Goal: Information Seeking & Learning: Check status

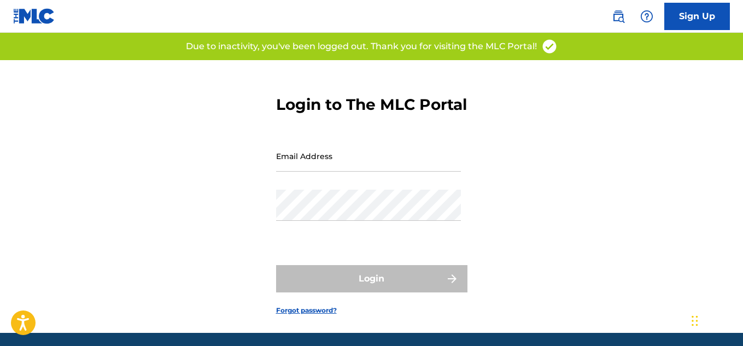
click at [327, 172] on input "Email Address" at bounding box center [368, 155] width 185 height 31
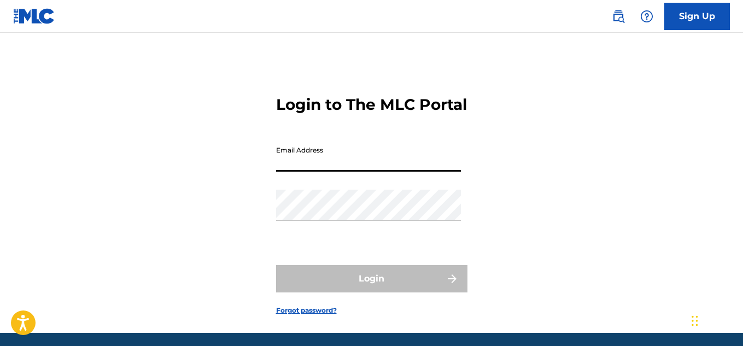
type input "[EMAIL_ADDRESS][DOMAIN_NAME]"
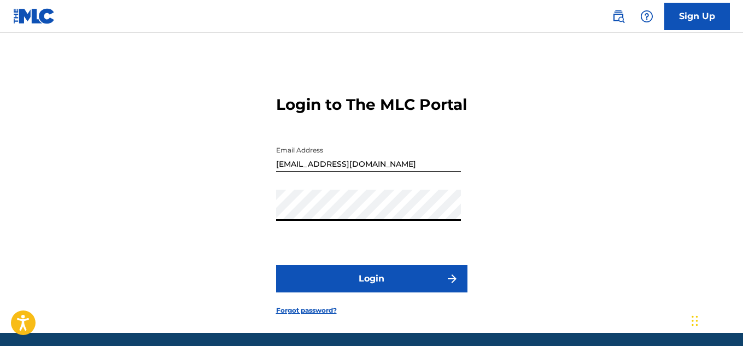
click at [375, 292] on button "Login" at bounding box center [371, 278] width 191 height 27
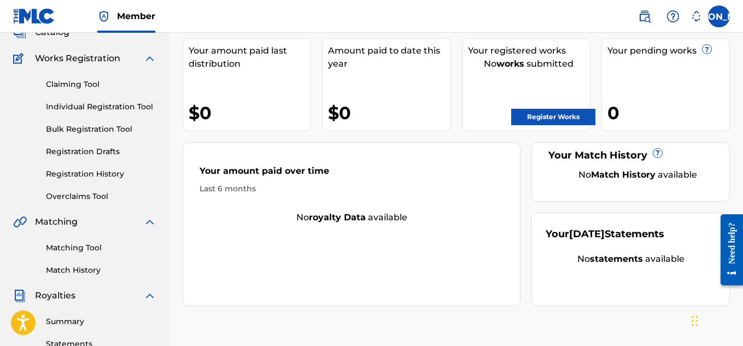
scroll to position [75, 0]
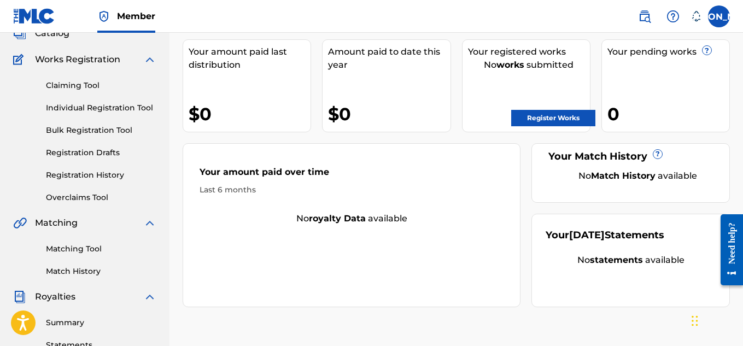
click at [110, 178] on link "Registration History" at bounding box center [101, 174] width 110 height 11
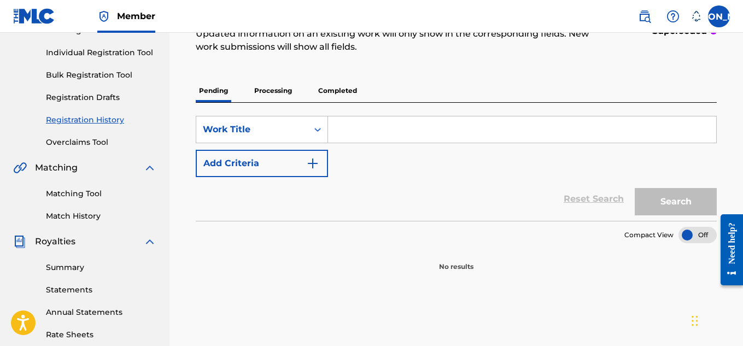
scroll to position [137, 0]
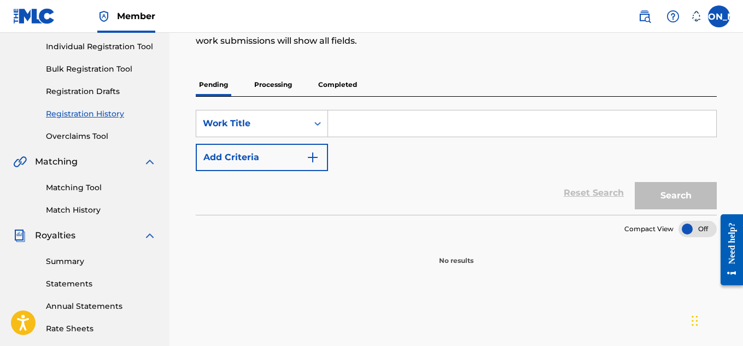
click at [285, 159] on button "Add Criteria" at bounding box center [262, 157] width 132 height 27
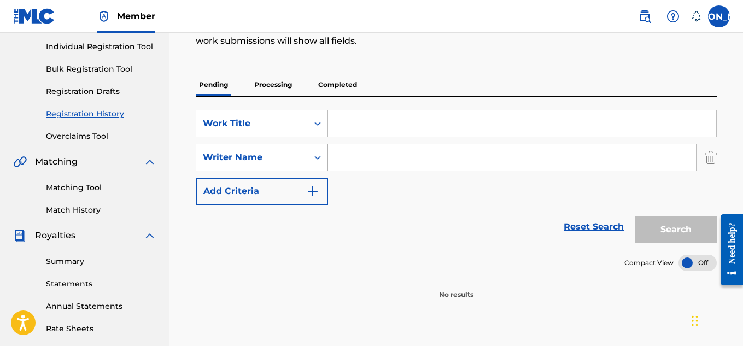
click at [316, 158] on icon "Search Form" at bounding box center [317, 158] width 7 height 4
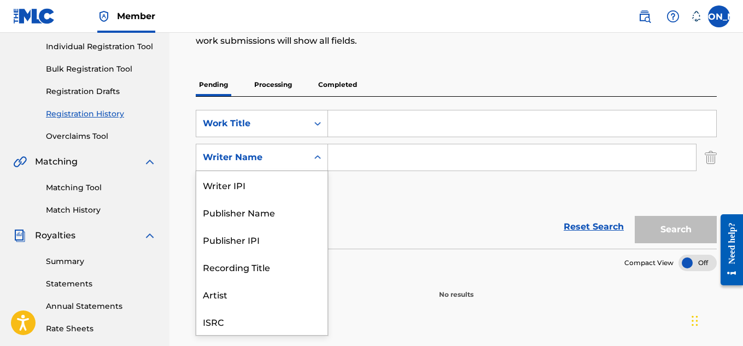
scroll to position [27, 0]
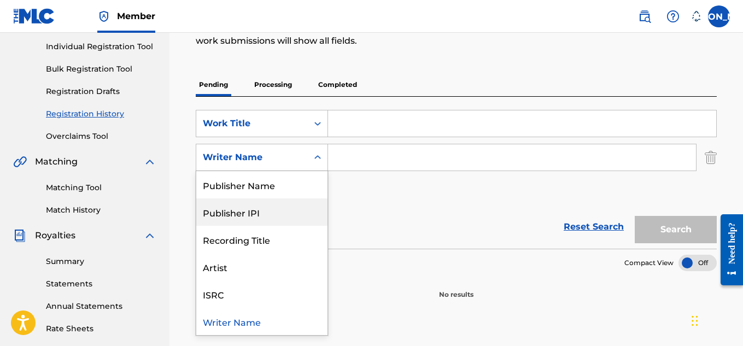
drag, startPoint x: 304, startPoint y: 195, endPoint x: 310, endPoint y: 209, distance: 15.4
click at [310, 209] on div "Writer IPI Publisher Name Publisher IPI Recording Title Artist ISRC Writer Name" at bounding box center [261, 253] width 131 height 164
click at [312, 214] on div "Publisher IPI" at bounding box center [261, 211] width 131 height 27
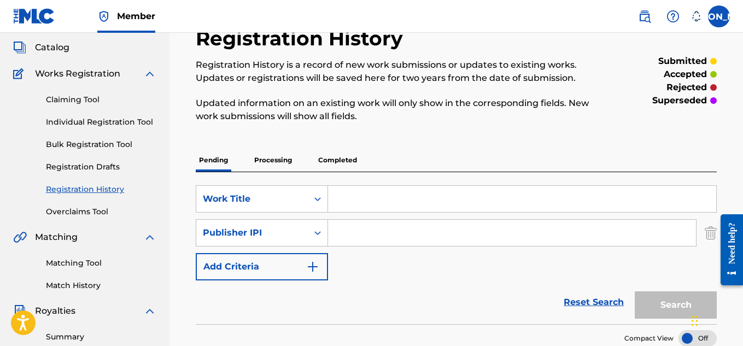
scroll to position [0, 0]
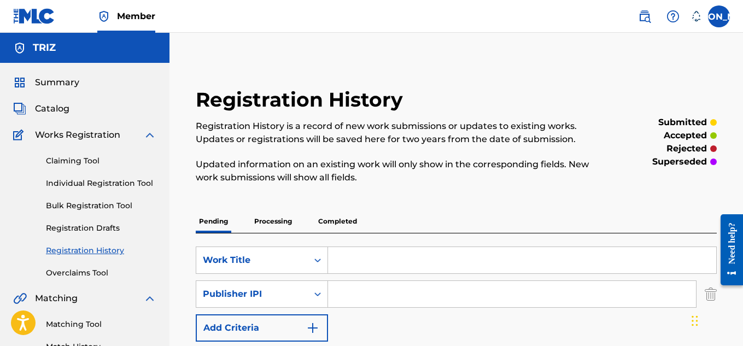
click at [316, 332] on img "Search Form" at bounding box center [312, 327] width 13 height 13
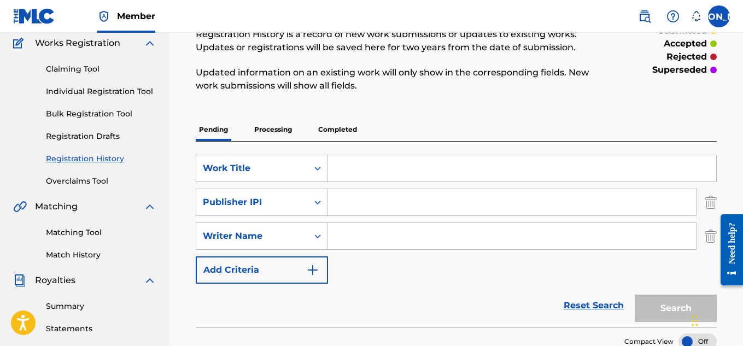
scroll to position [104, 0]
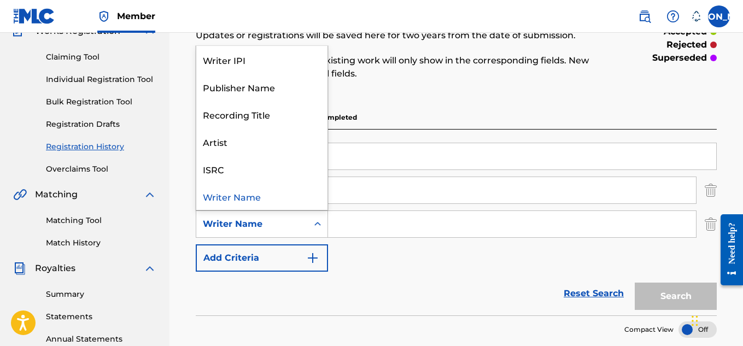
click at [281, 228] on div "Writer Name" at bounding box center [252, 224] width 98 height 13
click at [220, 65] on div "Writer IPI" at bounding box center [261, 59] width 131 height 27
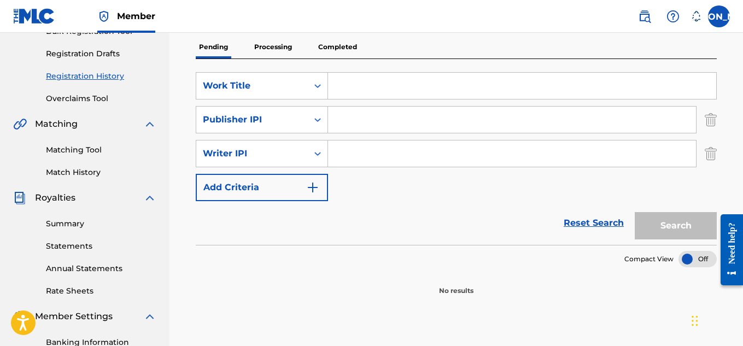
scroll to position [177, 0]
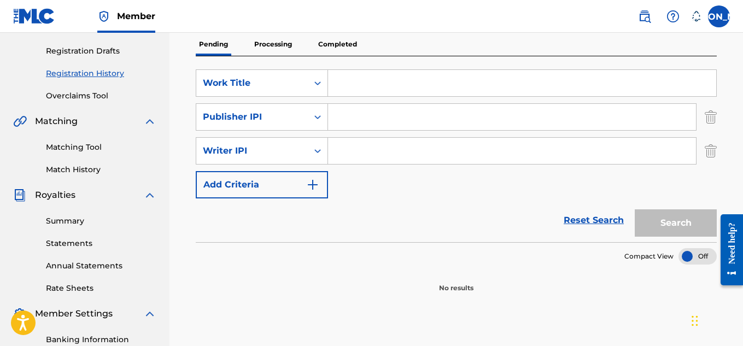
click at [689, 255] on div at bounding box center [697, 256] width 38 height 16
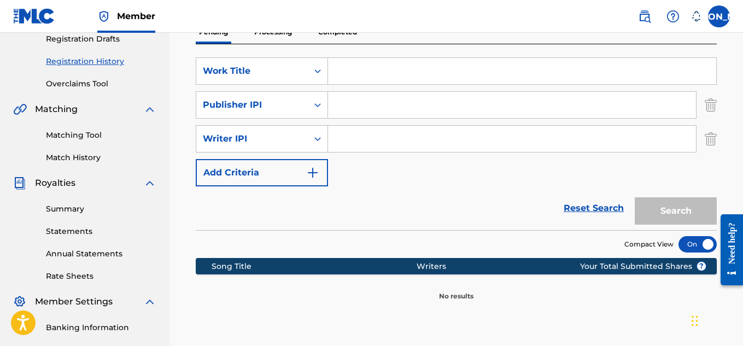
scroll to position [201, 0]
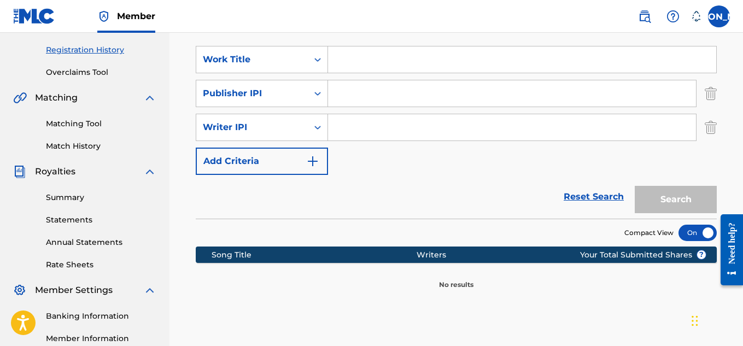
click at [360, 91] on input "Search Form" at bounding box center [512, 93] width 368 height 26
type input "[PERSON_NAME]"
click at [387, 66] on input "Search Form" at bounding box center [522, 59] width 388 height 26
click at [577, 322] on div "Registration History Registration History is a record of new work submissions o…" at bounding box center [455, 142] width 573 height 565
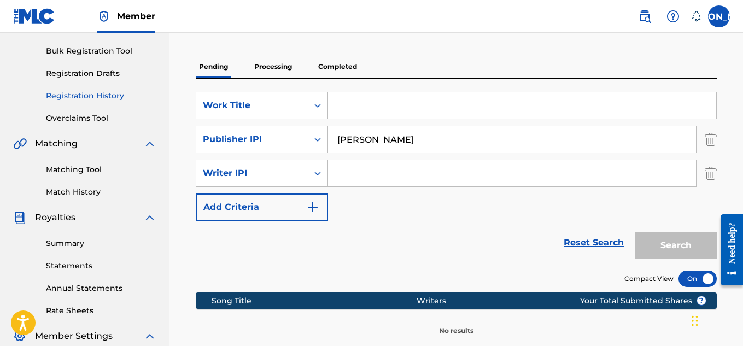
scroll to position [147, 0]
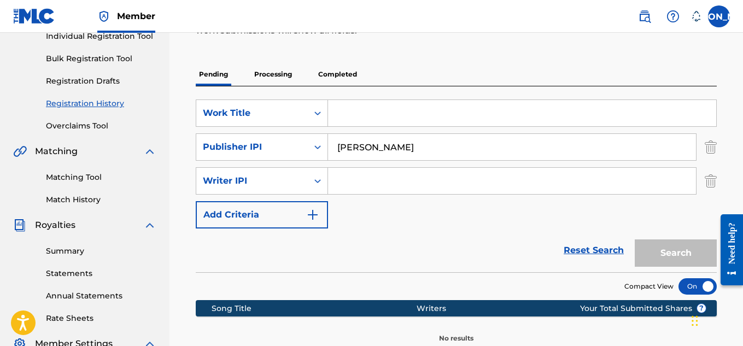
click at [674, 254] on div "Search" at bounding box center [672, 250] width 87 height 44
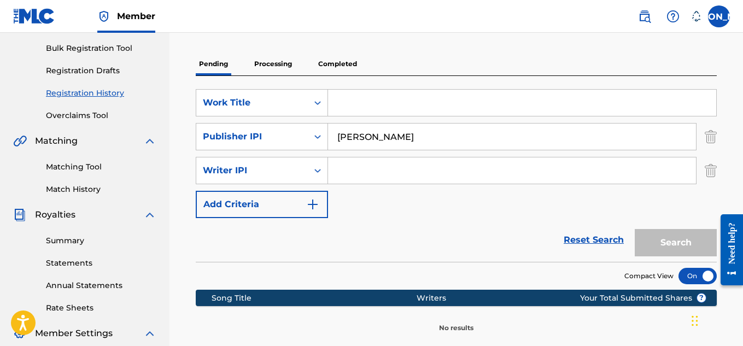
scroll to position [158, 0]
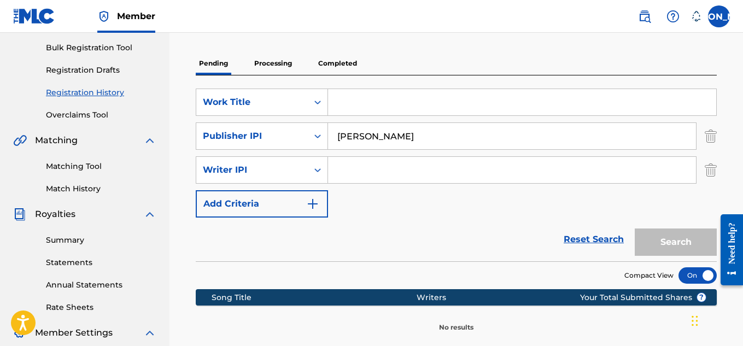
click at [333, 67] on p "Completed" at bounding box center [337, 63] width 45 height 23
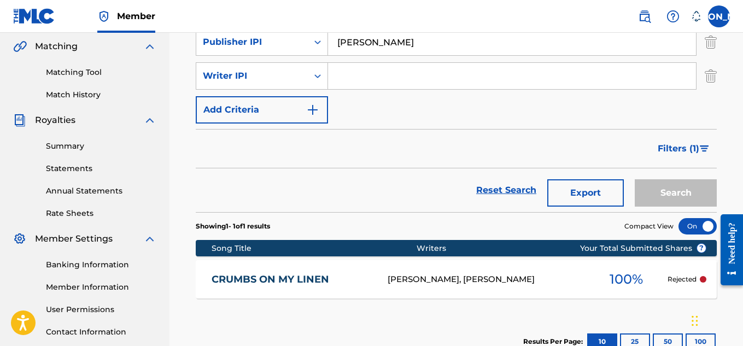
scroll to position [259, 0]
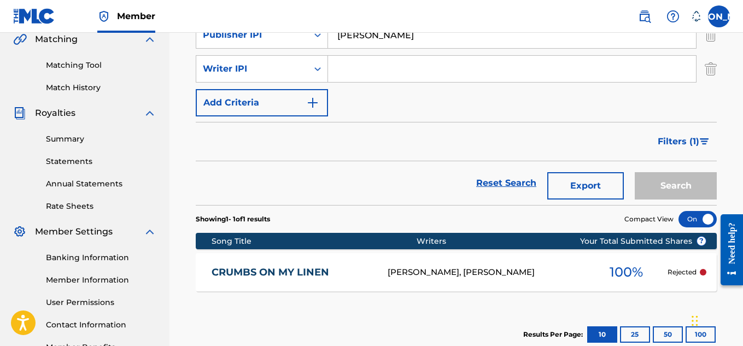
click at [530, 181] on link "Reset Search" at bounding box center [506, 183] width 71 height 24
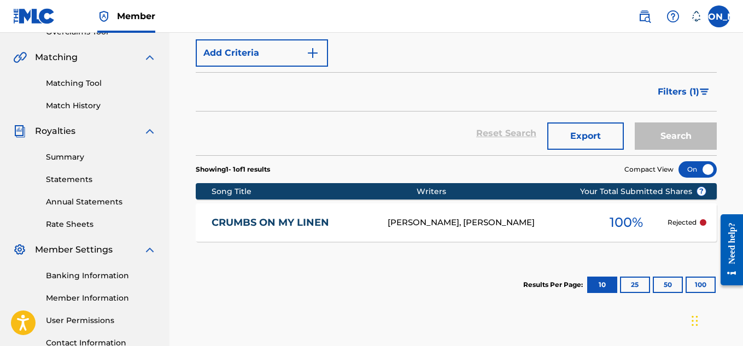
scroll to position [240, 0]
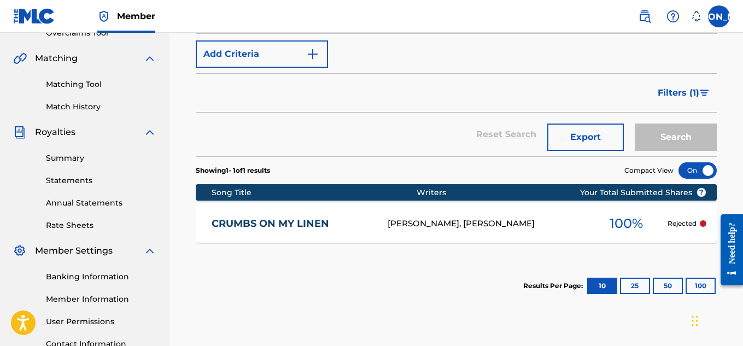
click at [665, 137] on div "Search" at bounding box center [672, 135] width 87 height 44
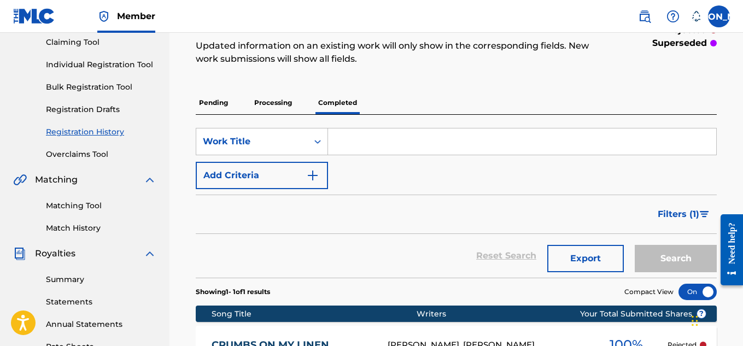
scroll to position [114, 0]
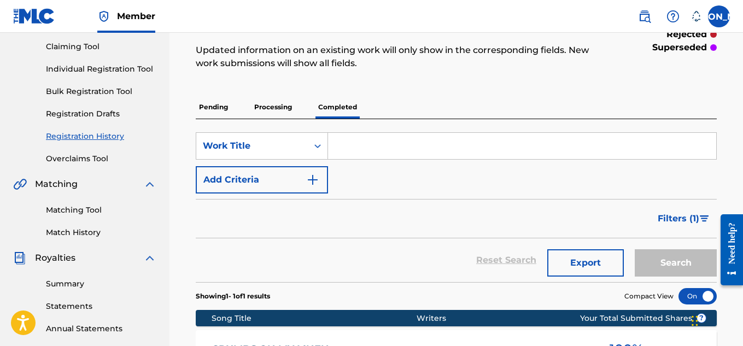
click at [309, 179] on img "Search Form" at bounding box center [312, 179] width 13 height 13
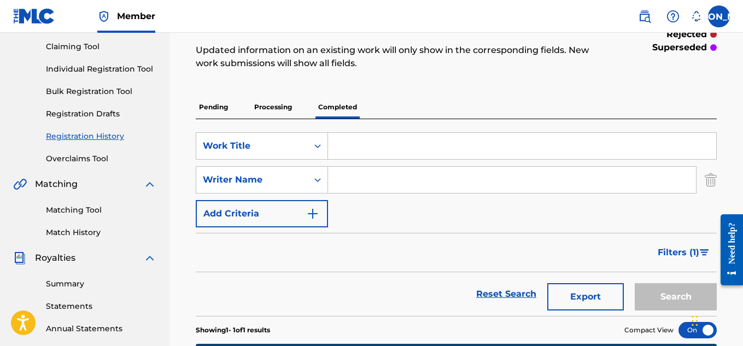
paste input "00180173096"
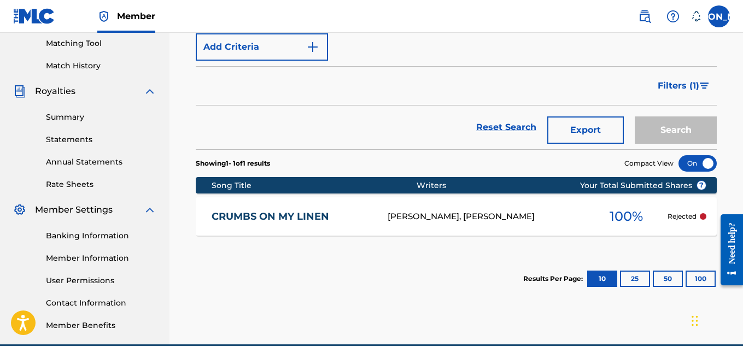
scroll to position [286, 0]
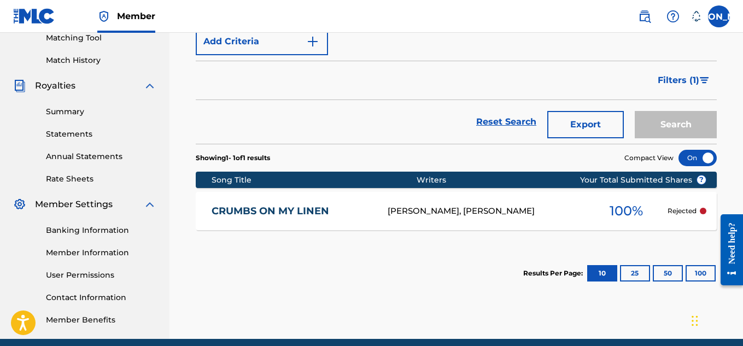
type input "00180173096"
click at [680, 116] on div "Search" at bounding box center [672, 122] width 87 height 44
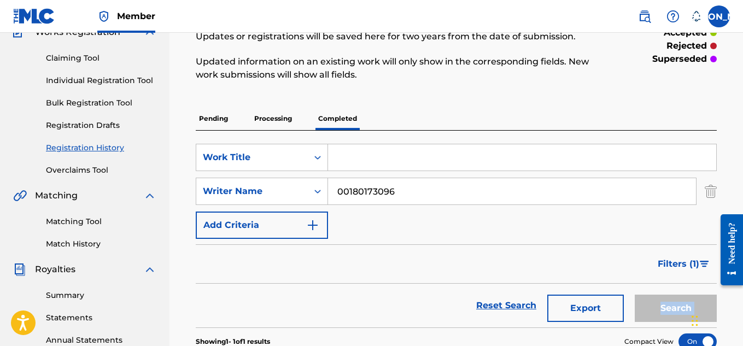
scroll to position [96, 0]
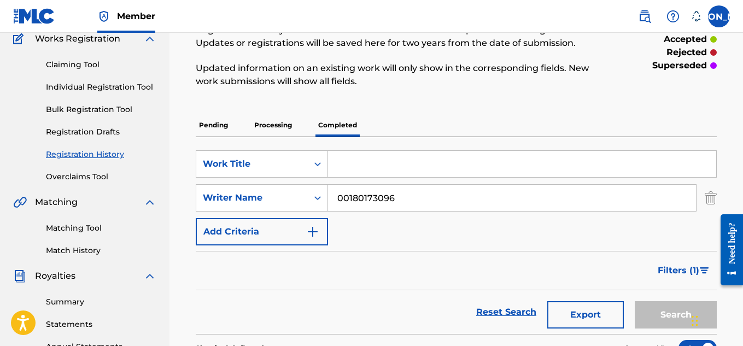
click at [219, 125] on p "Pending" at bounding box center [214, 125] width 36 height 23
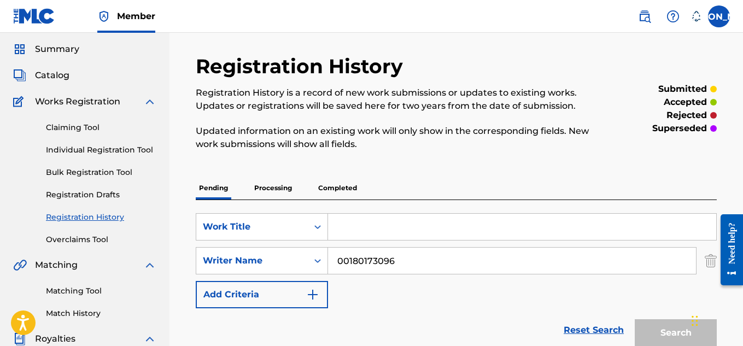
scroll to position [34, 0]
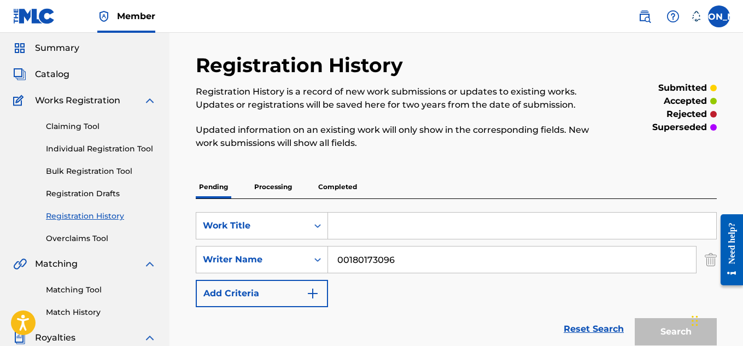
click at [61, 74] on span "Catalog" at bounding box center [52, 74] width 34 height 13
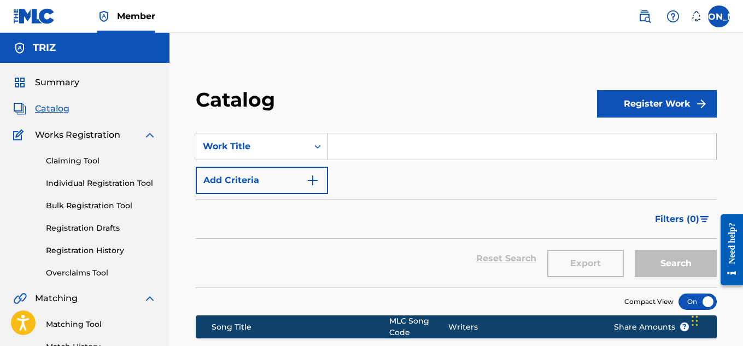
click at [313, 179] on img "Search Form" at bounding box center [312, 180] width 13 height 13
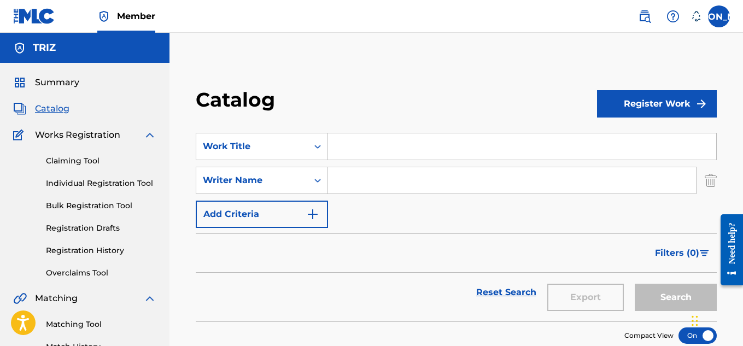
paste input "00180173096"
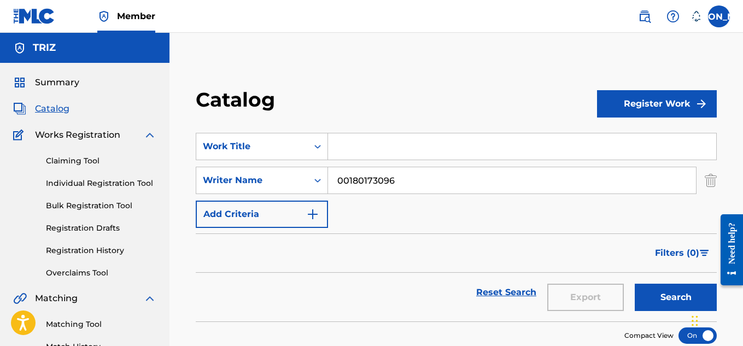
click at [666, 301] on button "Search" at bounding box center [676, 297] width 82 height 27
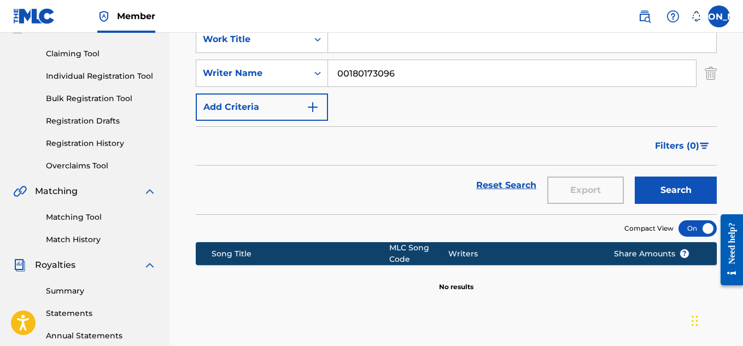
scroll to position [116, 0]
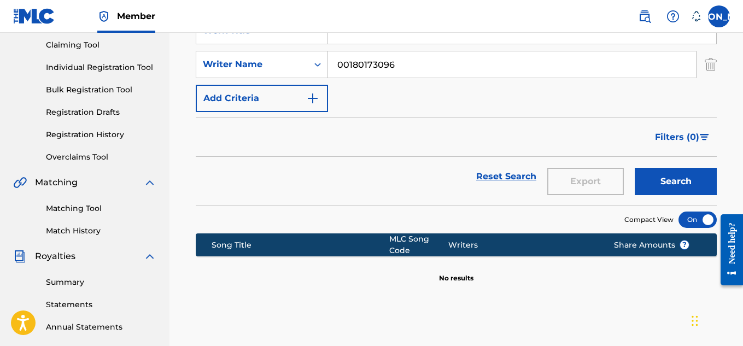
click at [685, 183] on button "Search" at bounding box center [676, 181] width 82 height 27
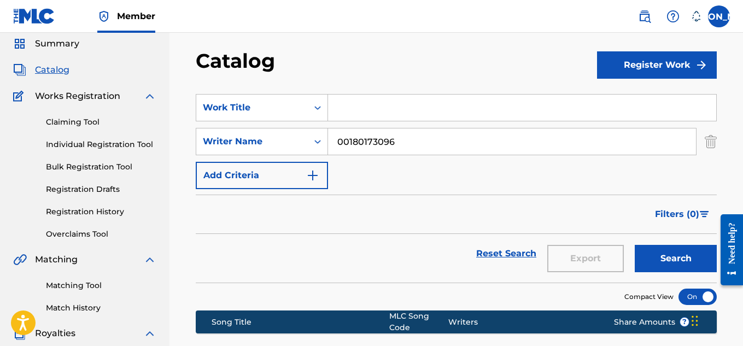
scroll to position [0, 0]
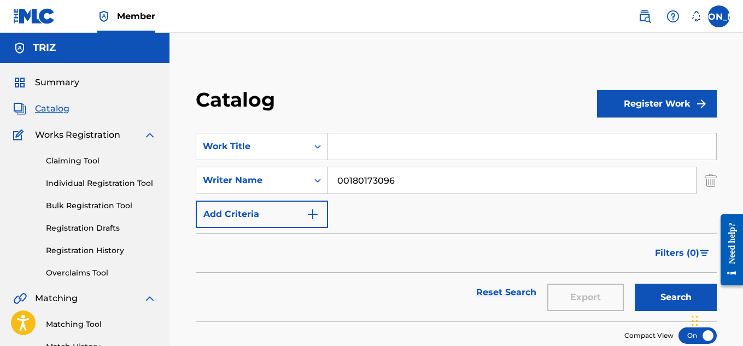
click at [349, 181] on input "00180173096" at bounding box center [512, 180] width 368 height 26
type input "180173096"
click at [671, 302] on button "Search" at bounding box center [676, 297] width 82 height 27
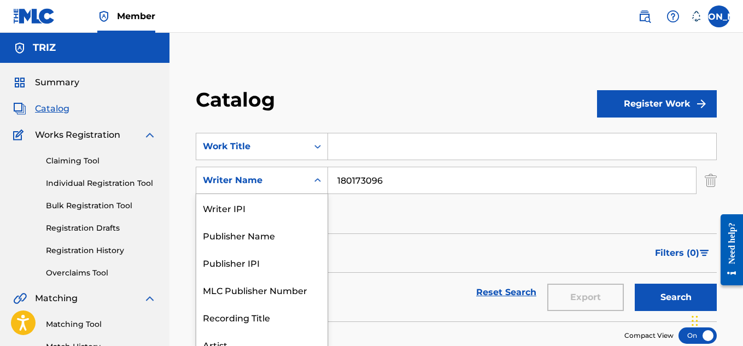
scroll to position [13, 0]
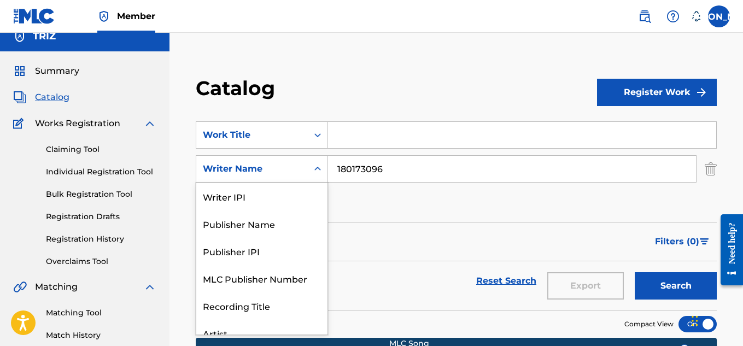
click at [269, 172] on div "Writer Name" at bounding box center [251, 168] width 111 height 21
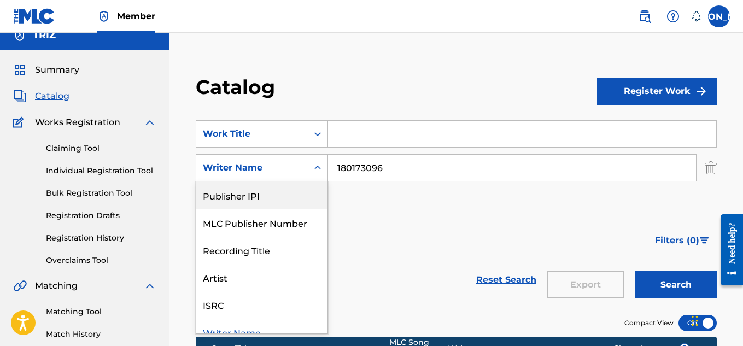
scroll to position [67, 0]
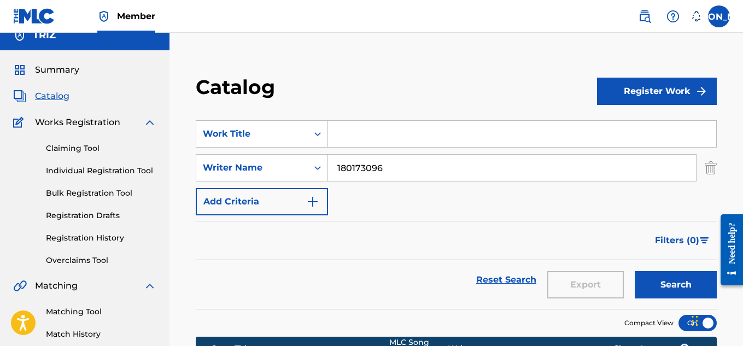
click at [396, 267] on div "Reset Search Export Search" at bounding box center [456, 279] width 521 height 39
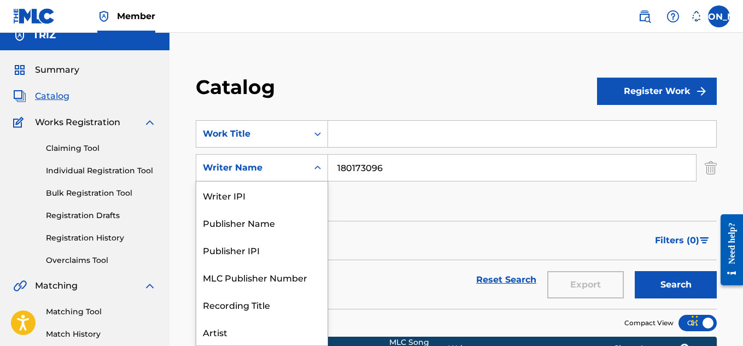
click at [320, 170] on icon "Search Form" at bounding box center [317, 167] width 11 height 11
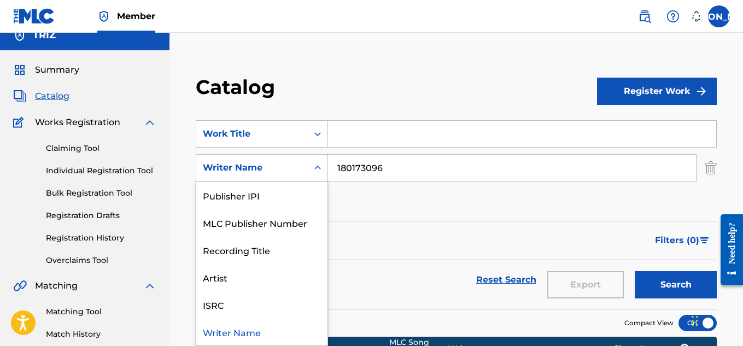
click at [232, 332] on div "Writer Name" at bounding box center [261, 331] width 131 height 27
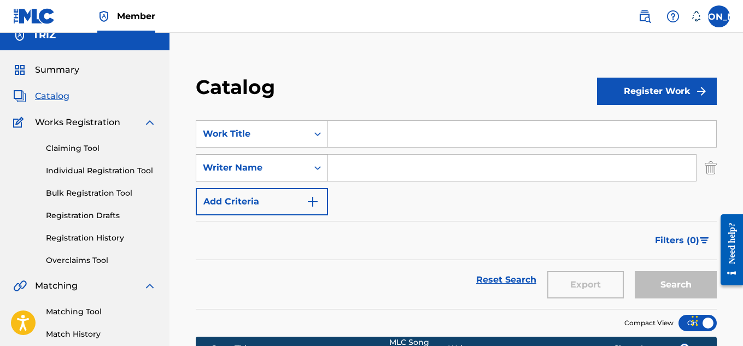
click at [325, 171] on div "Search Form" at bounding box center [318, 168] width 20 height 20
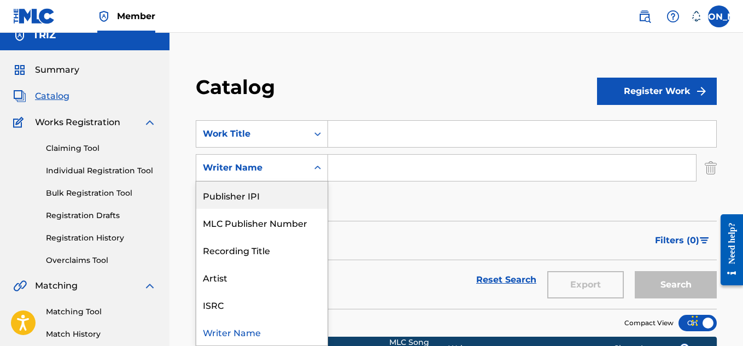
scroll to position [0, 0]
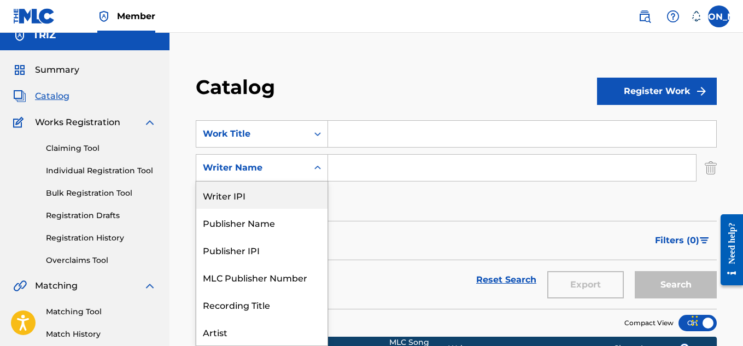
click at [271, 201] on div "Writer IPI" at bounding box center [261, 194] width 131 height 27
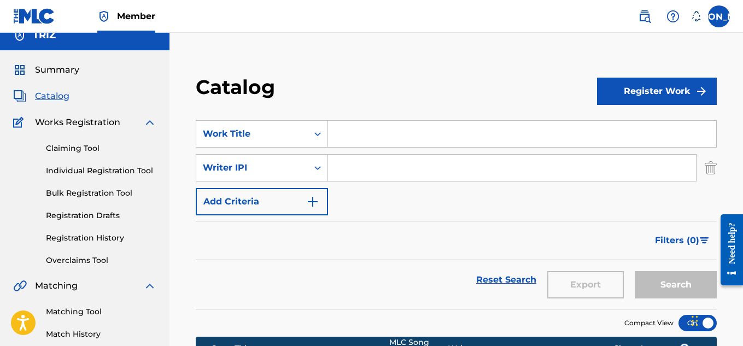
paste input "00180173096"
click at [662, 286] on button "Search" at bounding box center [676, 284] width 82 height 27
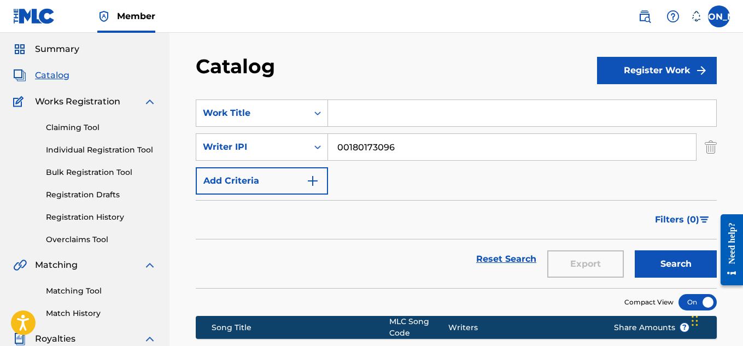
scroll to position [30, 0]
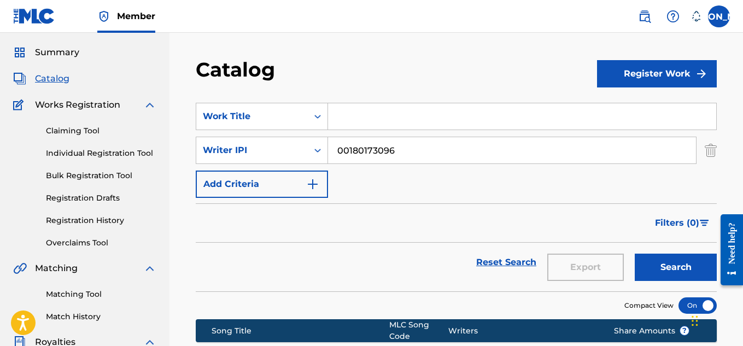
click at [346, 146] on input "00180173096" at bounding box center [512, 150] width 368 height 26
type input "180173096"
click at [663, 266] on button "Search" at bounding box center [676, 267] width 82 height 27
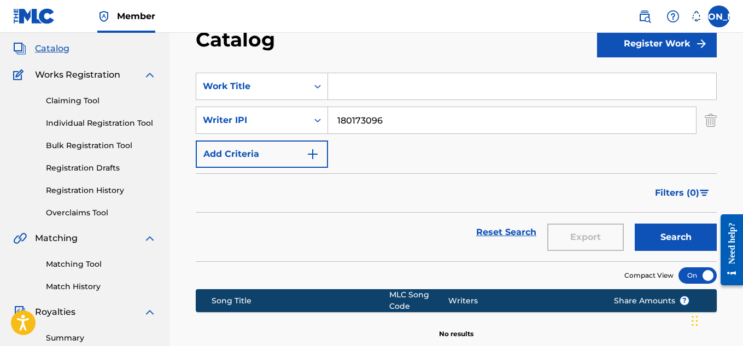
scroll to position [56, 0]
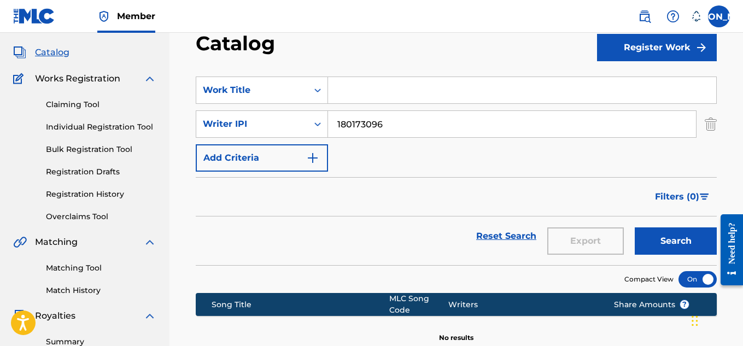
click at [87, 77] on span "Works Registration" at bounding box center [77, 78] width 85 height 13
click at [57, 84] on span "Works Registration" at bounding box center [77, 78] width 85 height 13
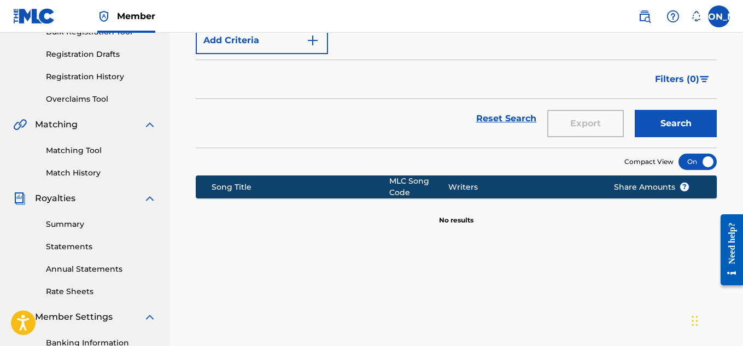
scroll to position [177, 0]
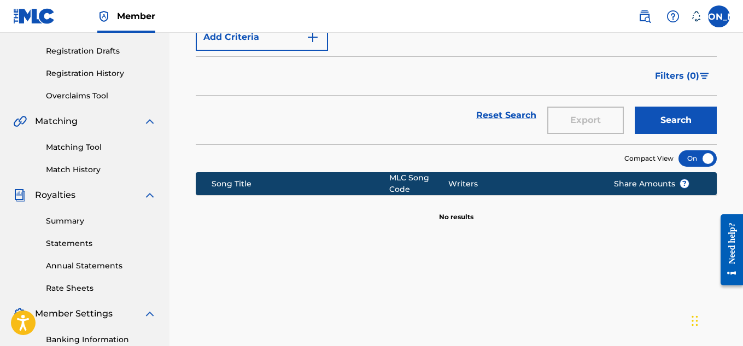
click at [77, 146] on link "Matching Tool" at bounding box center [101, 147] width 110 height 11
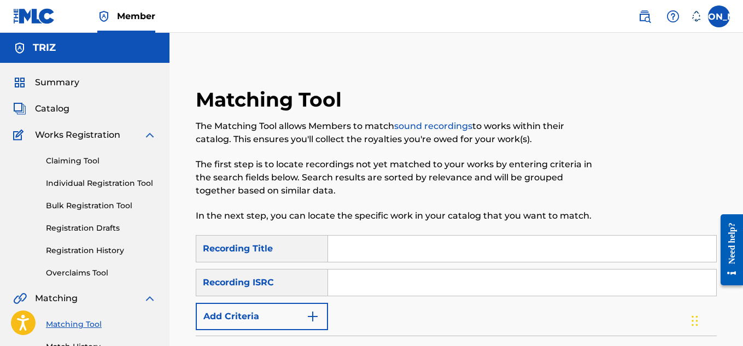
click at [86, 251] on link "Registration History" at bounding box center [101, 250] width 110 height 11
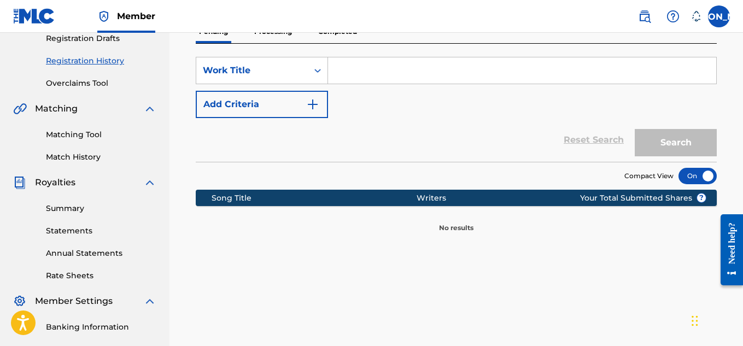
scroll to position [185, 0]
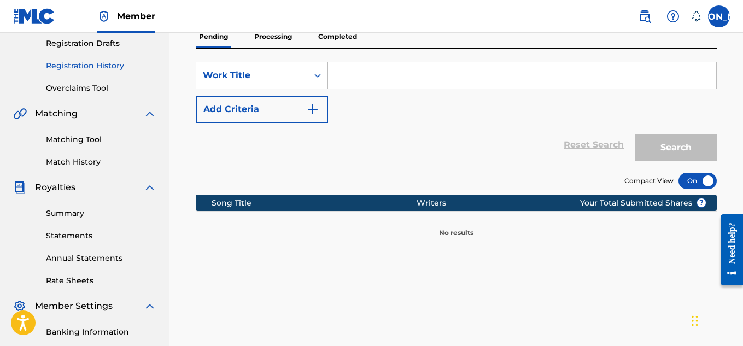
click at [690, 177] on div at bounding box center [697, 181] width 38 height 16
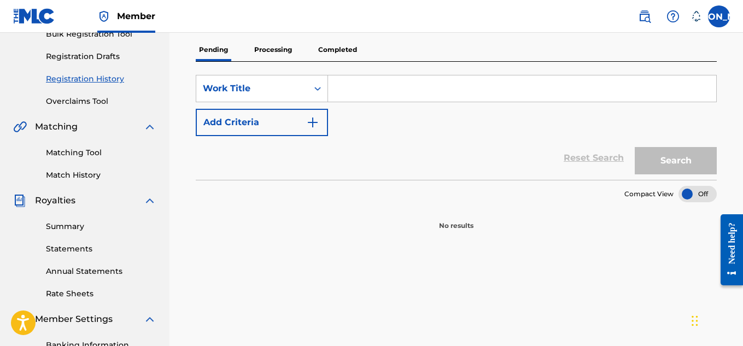
scroll to position [175, 0]
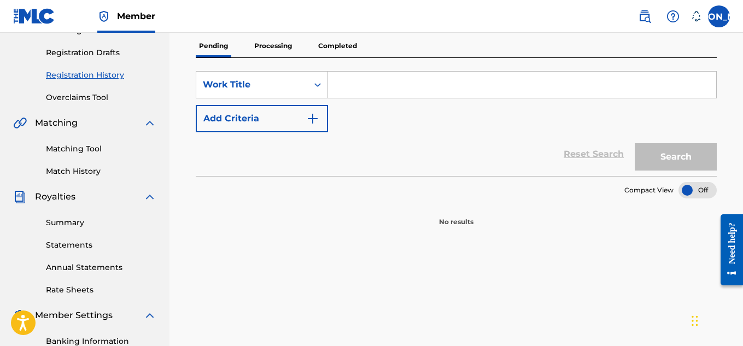
click at [315, 118] on img "Search Form" at bounding box center [312, 118] width 13 height 13
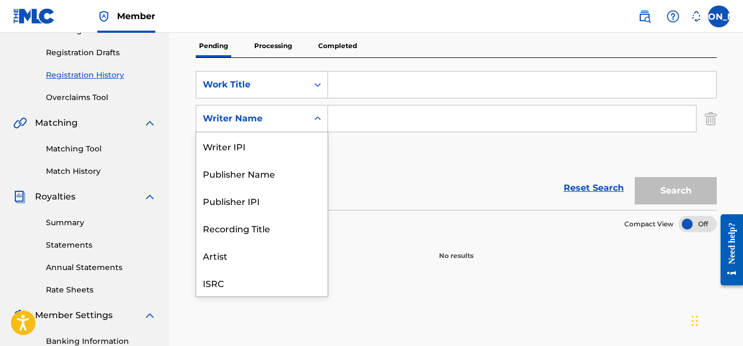
click at [315, 115] on icon "Search Form" at bounding box center [317, 118] width 11 height 11
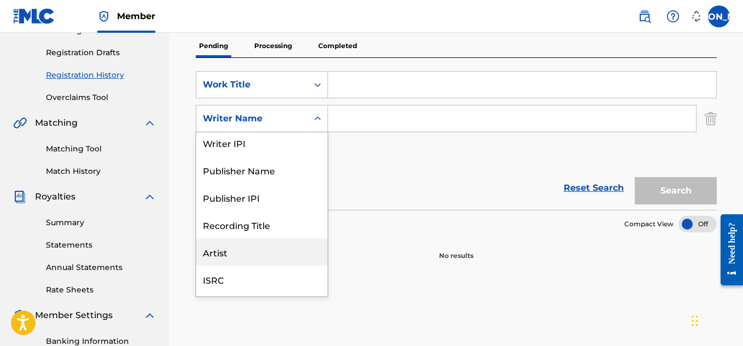
scroll to position [0, 0]
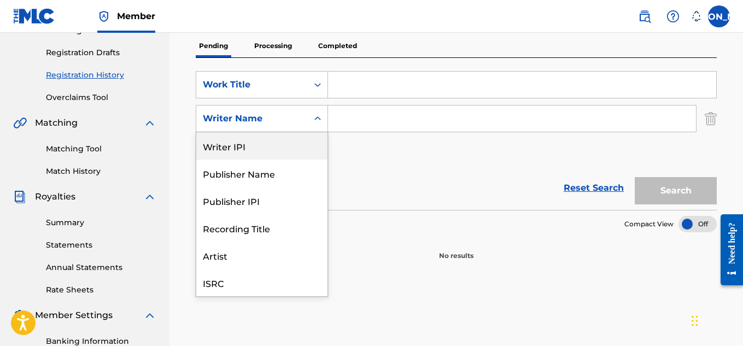
click at [218, 149] on div "Writer IPI" at bounding box center [261, 145] width 131 height 27
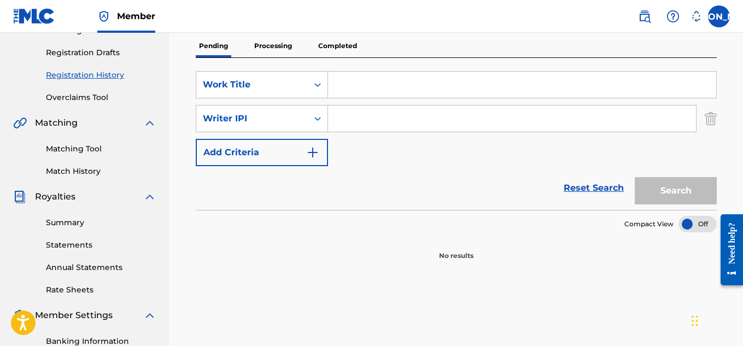
paste input "00180173096"
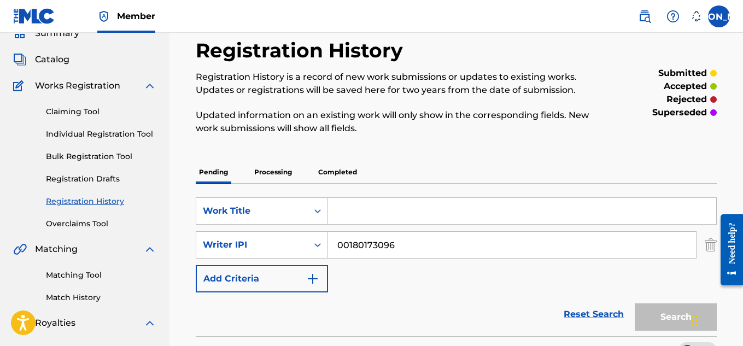
scroll to position [48, 0]
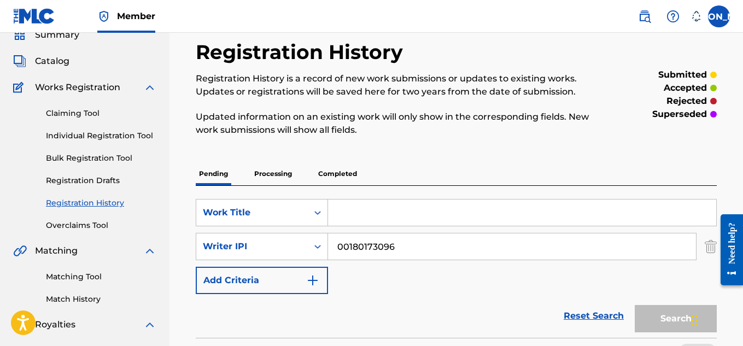
type input "00180173096"
click at [340, 167] on p "Completed" at bounding box center [337, 173] width 45 height 23
